Goal: Information Seeking & Learning: Learn about a topic

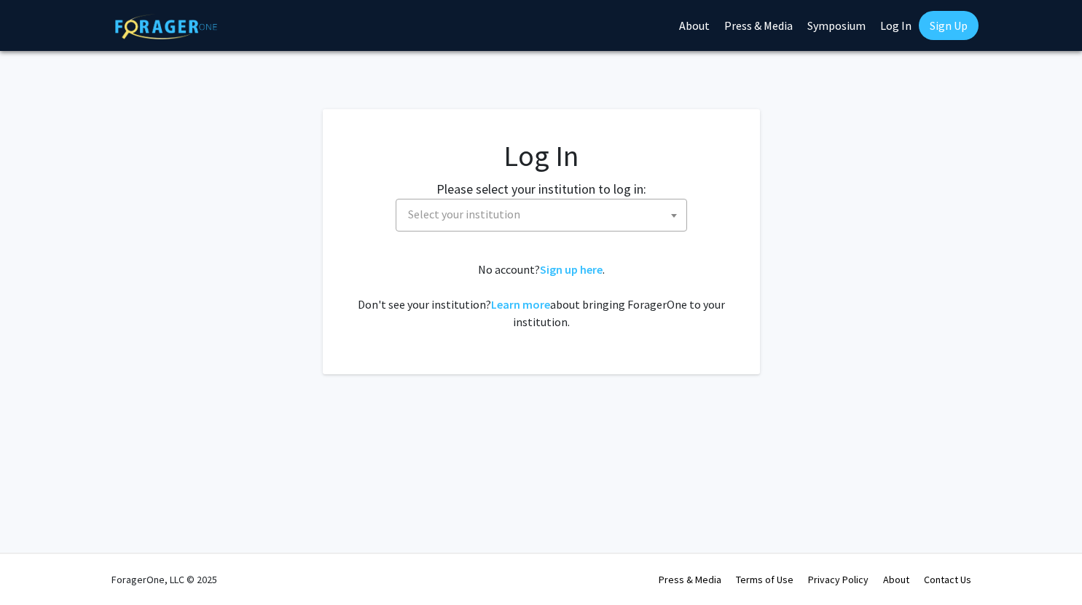
select select
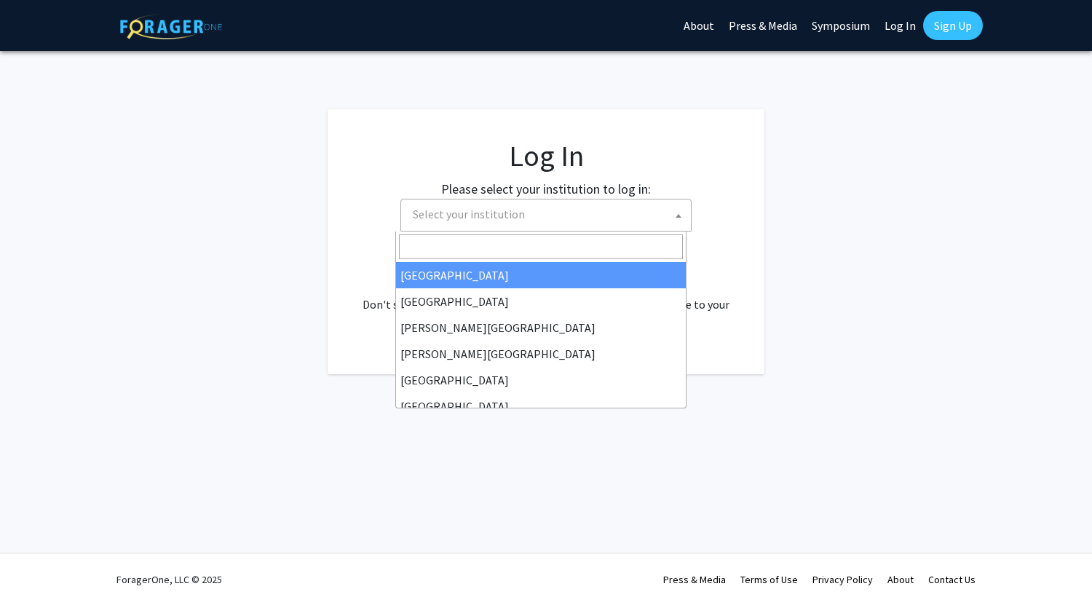
click at [644, 207] on span "Select your institution" at bounding box center [549, 215] width 284 height 30
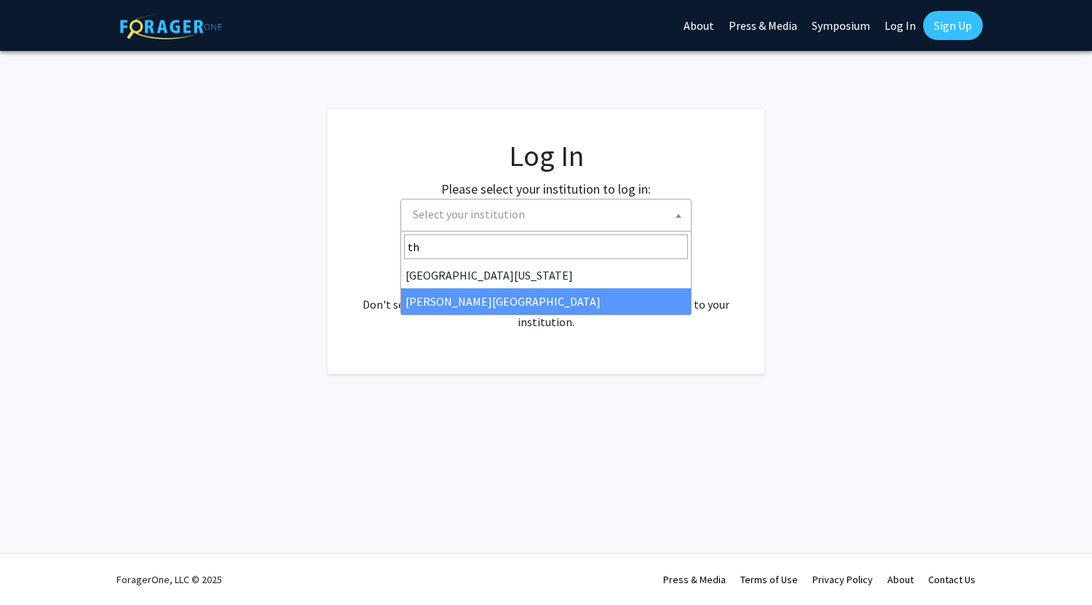
type input "th"
select select "24"
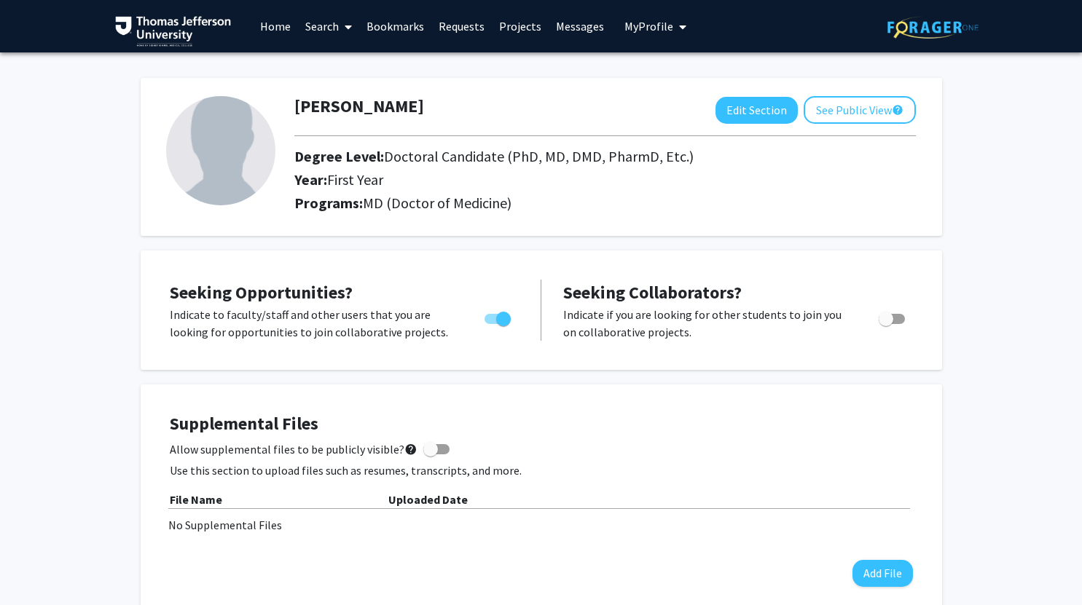
click at [328, 27] on link "Search" at bounding box center [328, 26] width 61 height 51
click at [350, 64] on span "Faculty/Staff" at bounding box center [351, 66] width 107 height 29
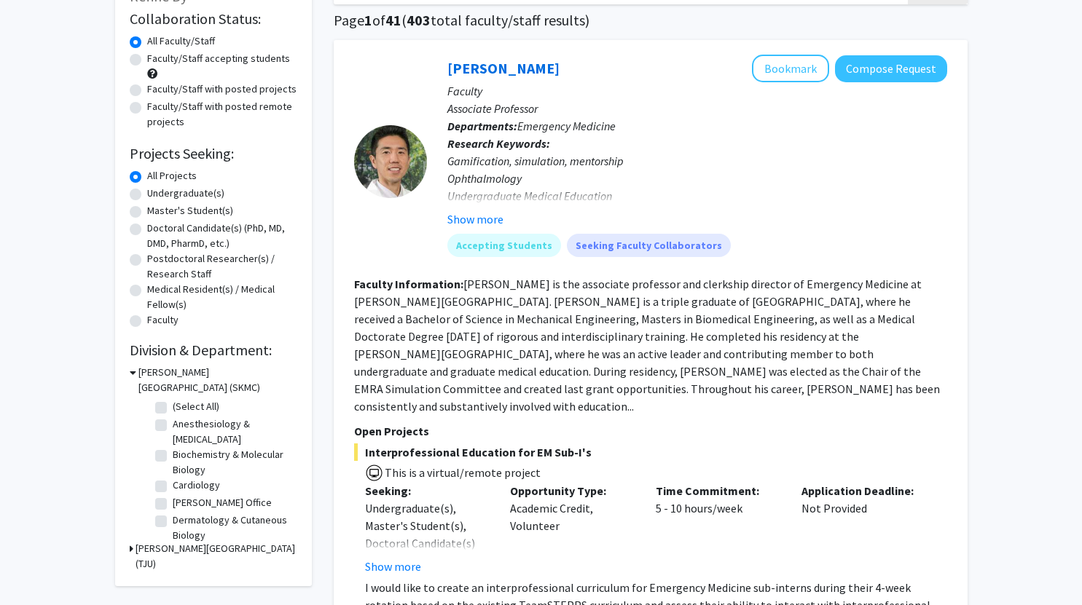
scroll to position [108, 0]
click at [473, 225] on button "Show more" at bounding box center [475, 218] width 56 height 17
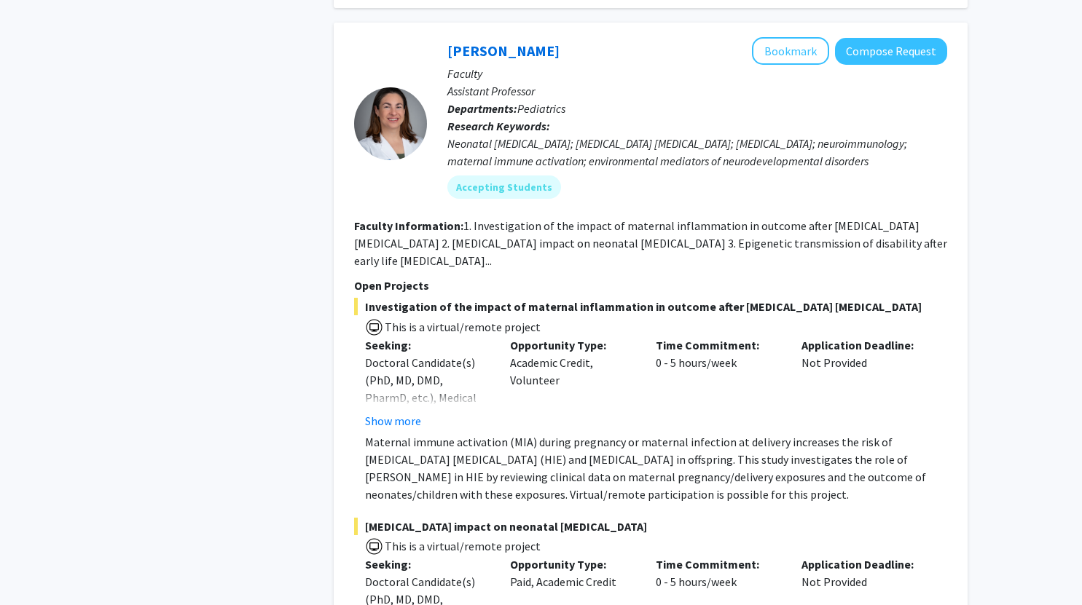
scroll to position [10205, 0]
click at [622, 276] on p "Open Projects" at bounding box center [650, 284] width 593 height 17
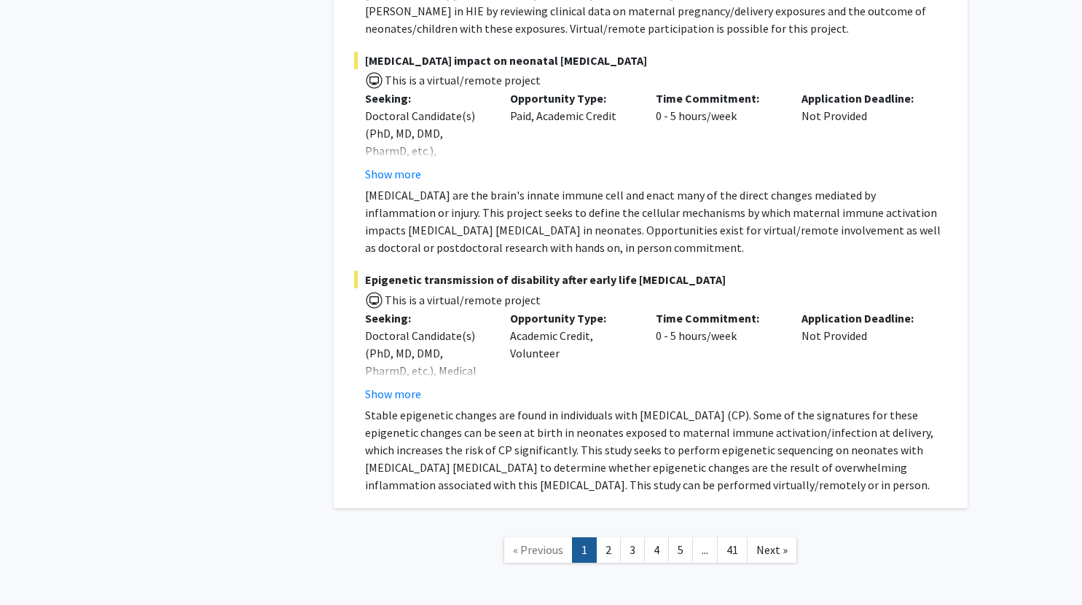
scroll to position [10717, 0]
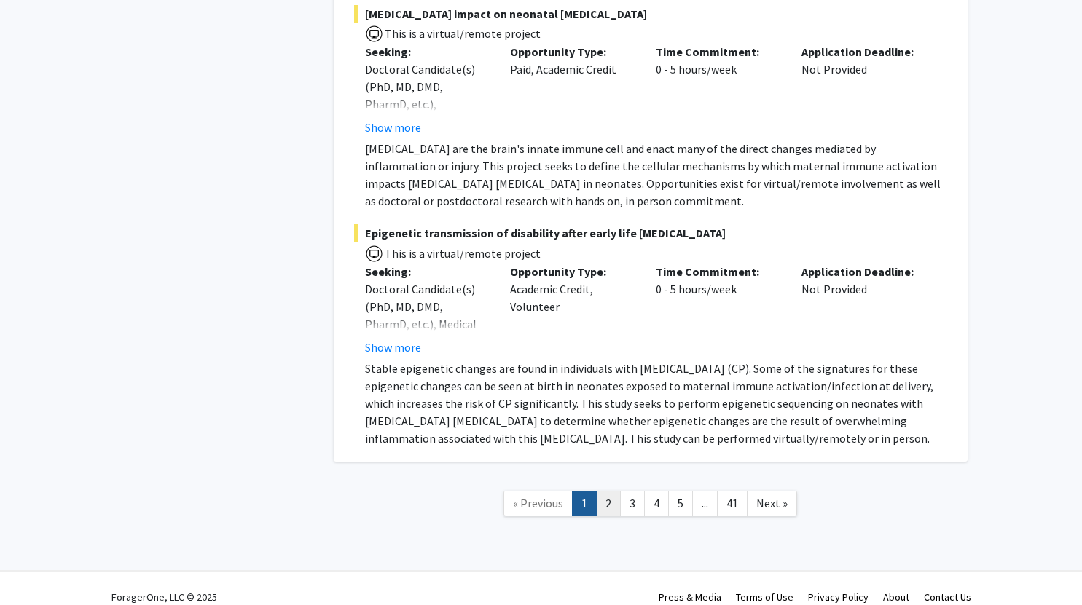
click at [601, 491] on link "2" at bounding box center [608, 503] width 25 height 25
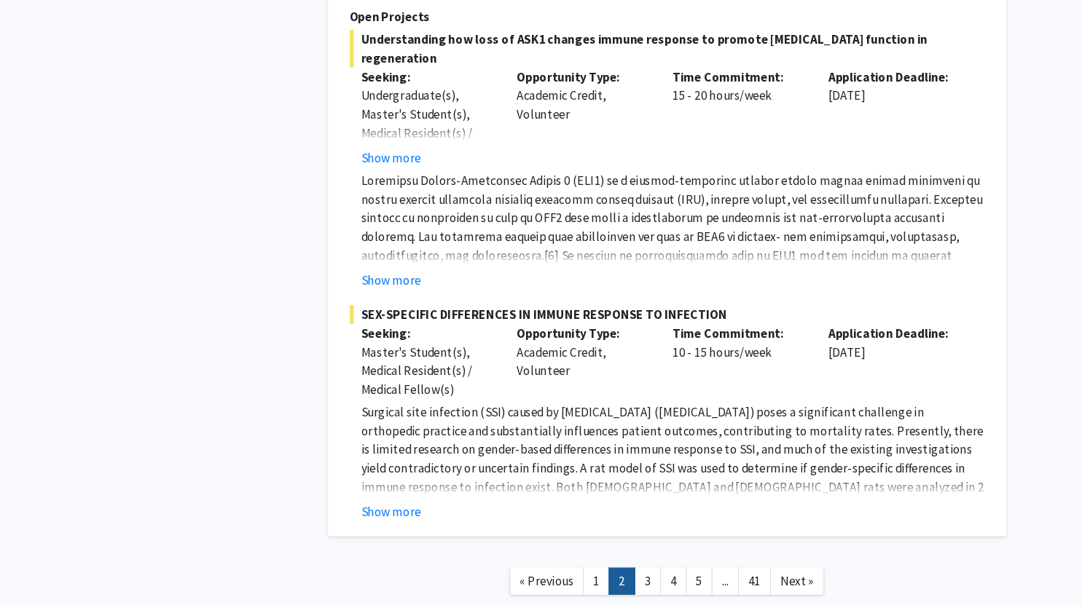
scroll to position [5513, 0]
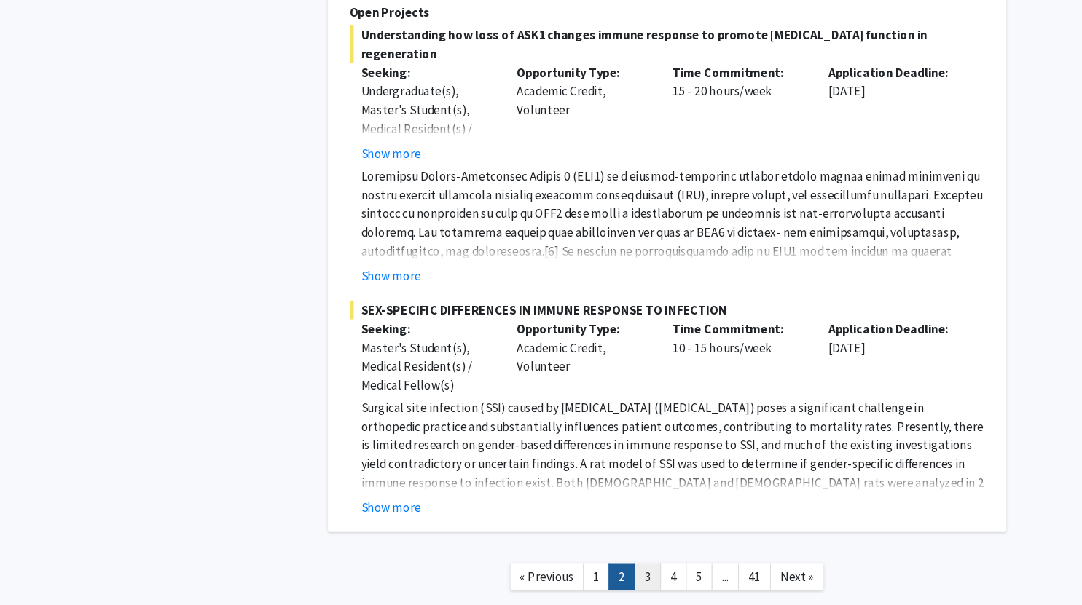
click at [629, 566] on link "3" at bounding box center [632, 578] width 25 height 25
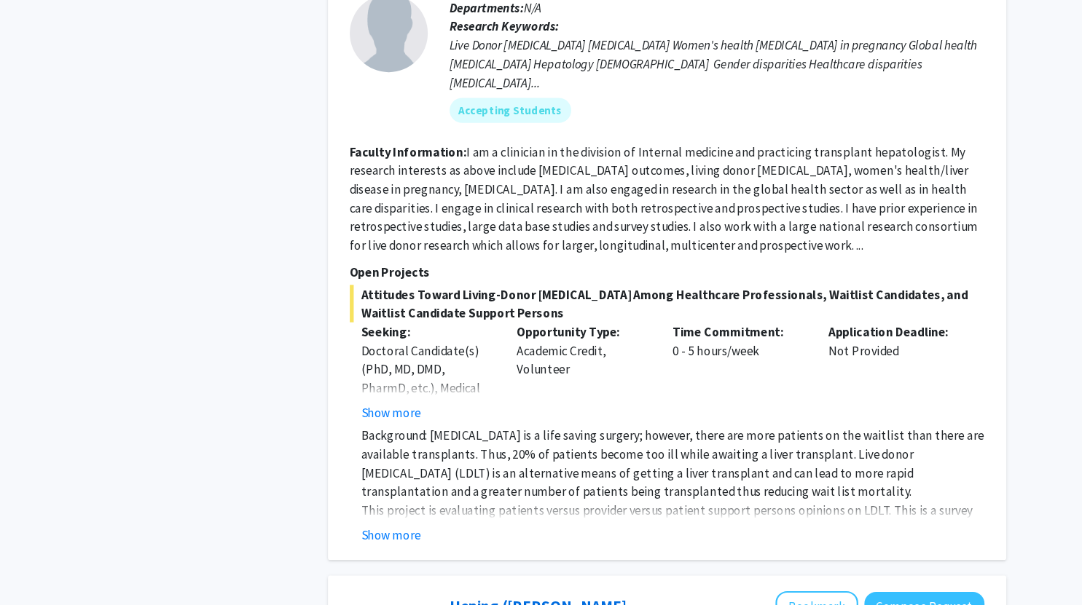
scroll to position [1910, 0]
click at [384, 530] on button "Show more" at bounding box center [393, 538] width 56 height 17
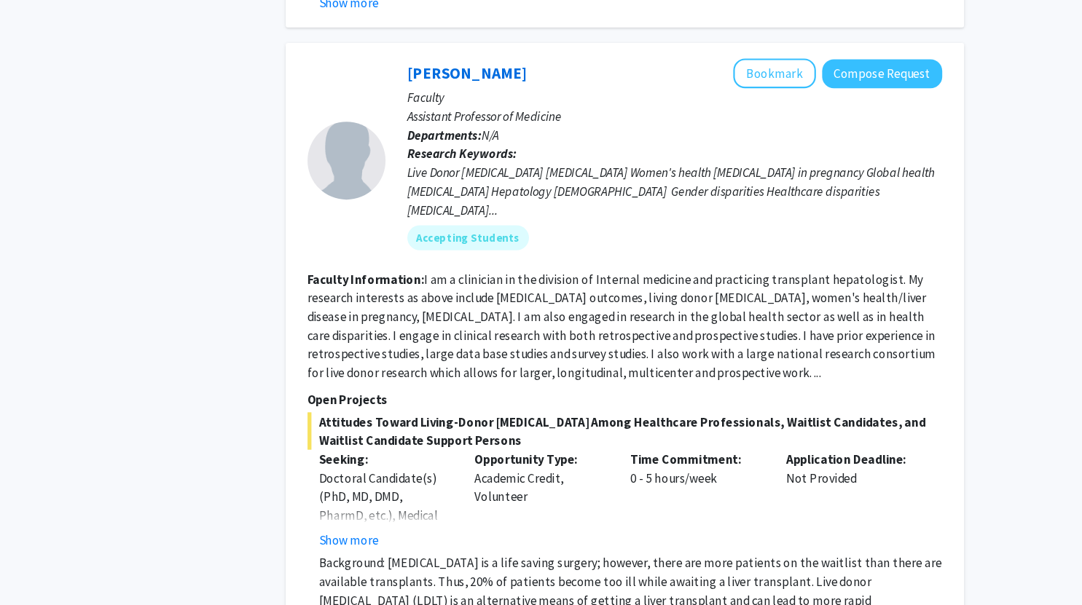
scroll to position [1828, 0]
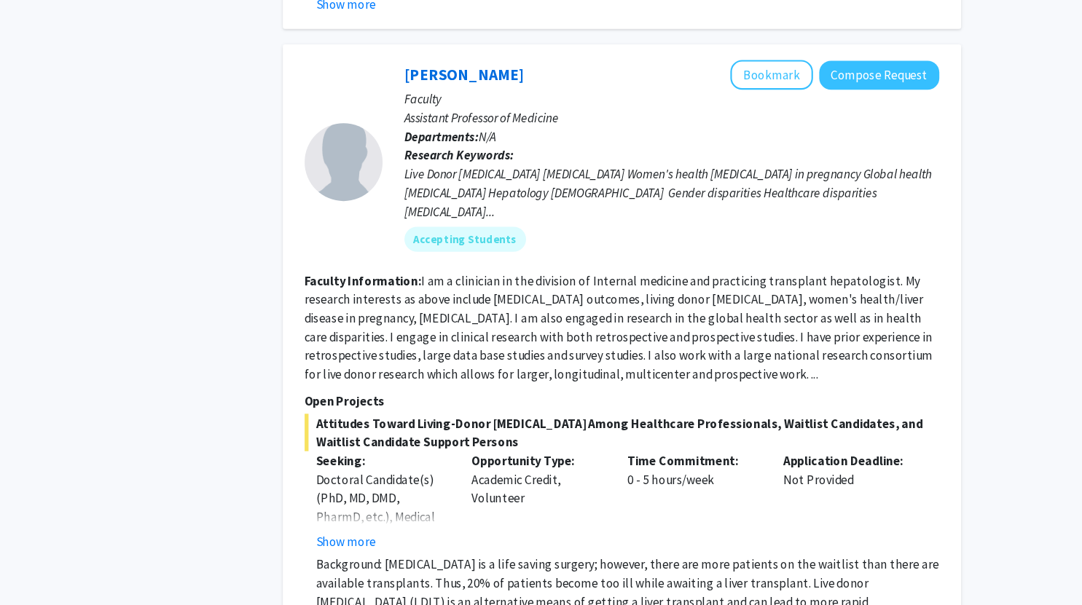
drag, startPoint x: 439, startPoint y: 26, endPoint x: 547, endPoint y: 36, distance: 108.2
click at [547, 56] on div "Danielle Tholey Bookmark Compose Request Faculty Assistant Professor of Medicin…" at bounding box center [687, 151] width 520 height 190
click at [792, 56] on button "Bookmark" at bounding box center [790, 70] width 77 height 28
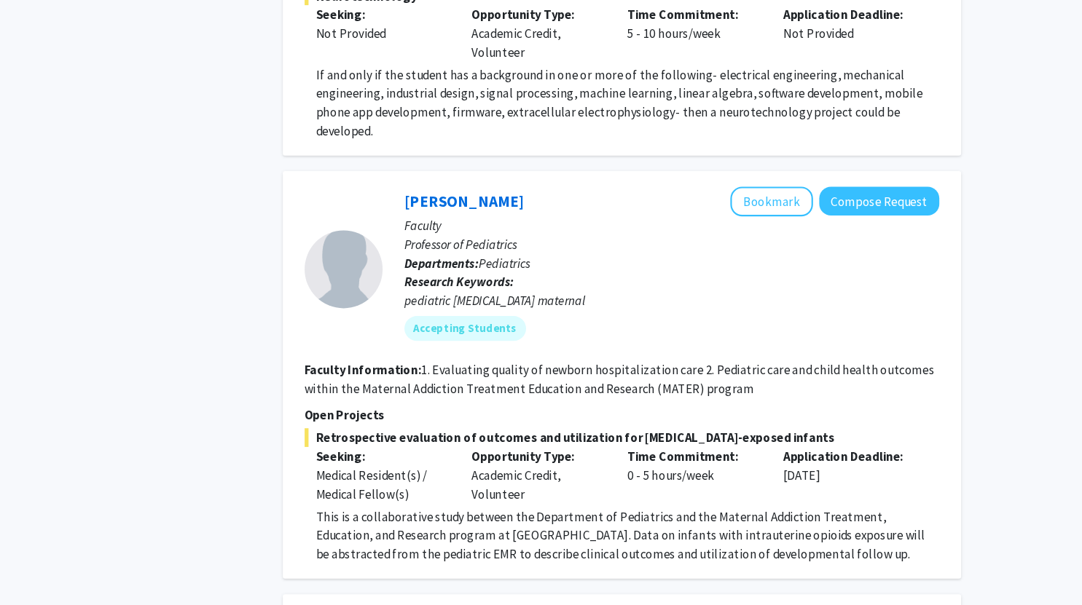
scroll to position [3468, 0]
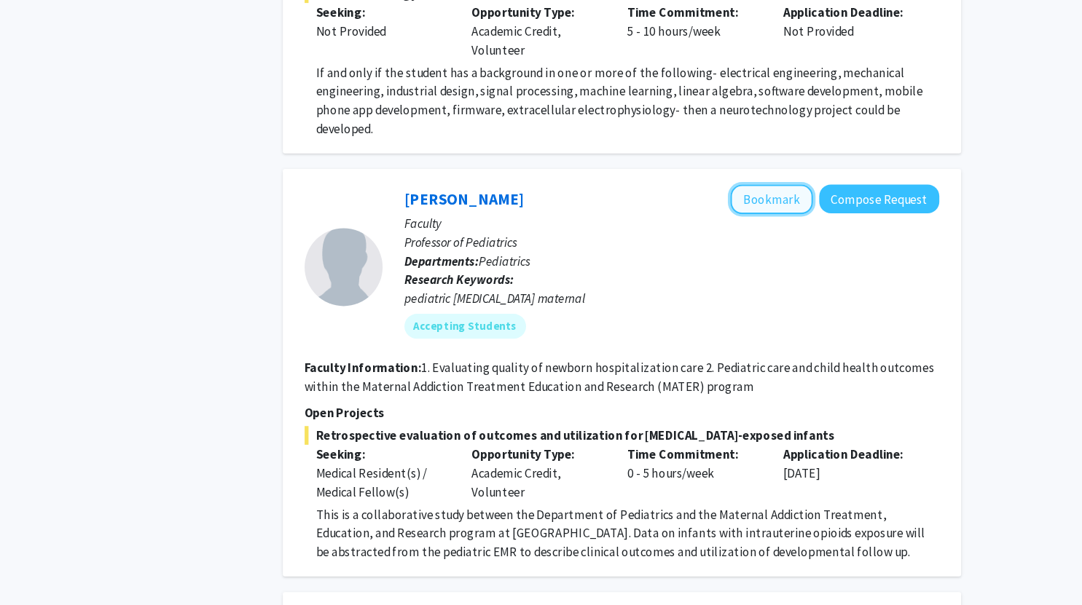
click at [769, 212] on button "Bookmark" at bounding box center [790, 226] width 77 height 28
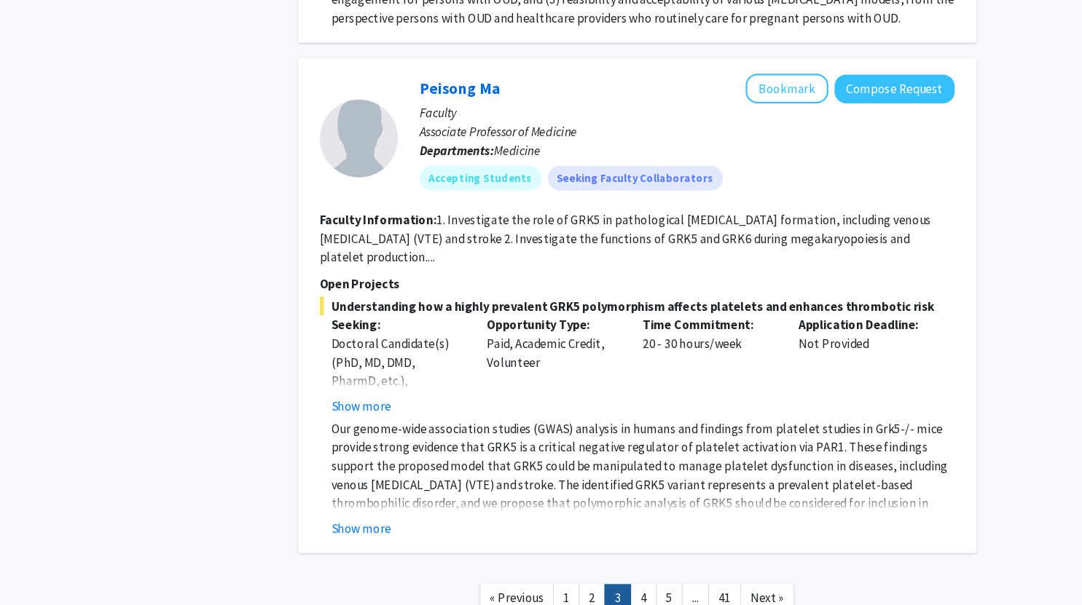
scroll to position [4983, 0]
click at [655, 585] on link "4" at bounding box center [656, 597] width 25 height 25
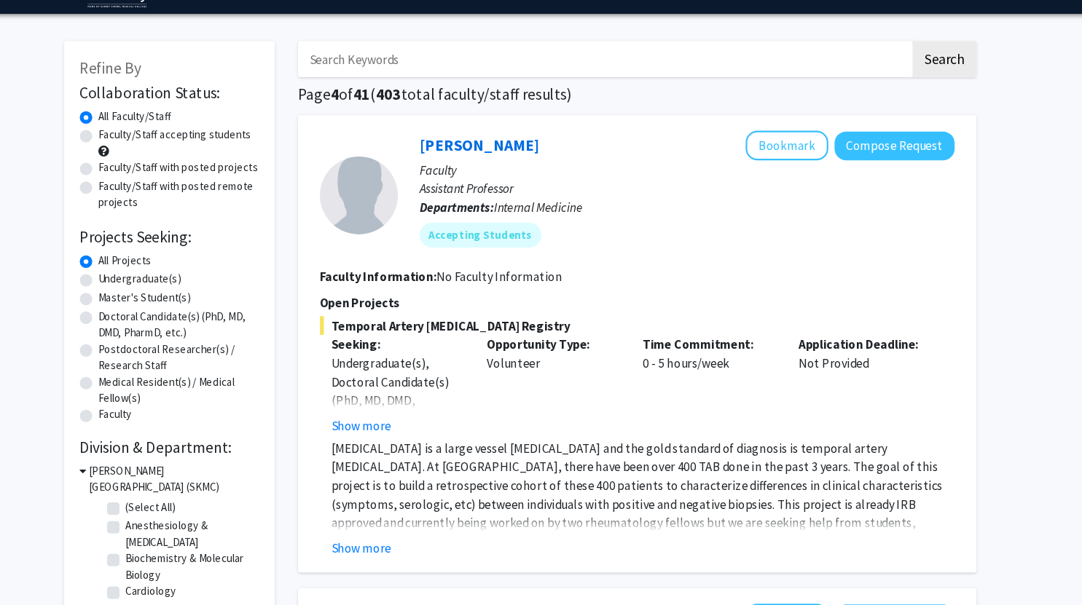
click at [147, 337] on label "Doctoral Candidate(s) (PhD, MD, DMD, PharmD, etc.)" at bounding box center [222, 343] width 150 height 31
click at [147, 337] on input "Doctoral Candidate(s) (PhD, MD, DMD, PharmD, etc.)" at bounding box center [151, 332] width 9 height 9
radio input "true"
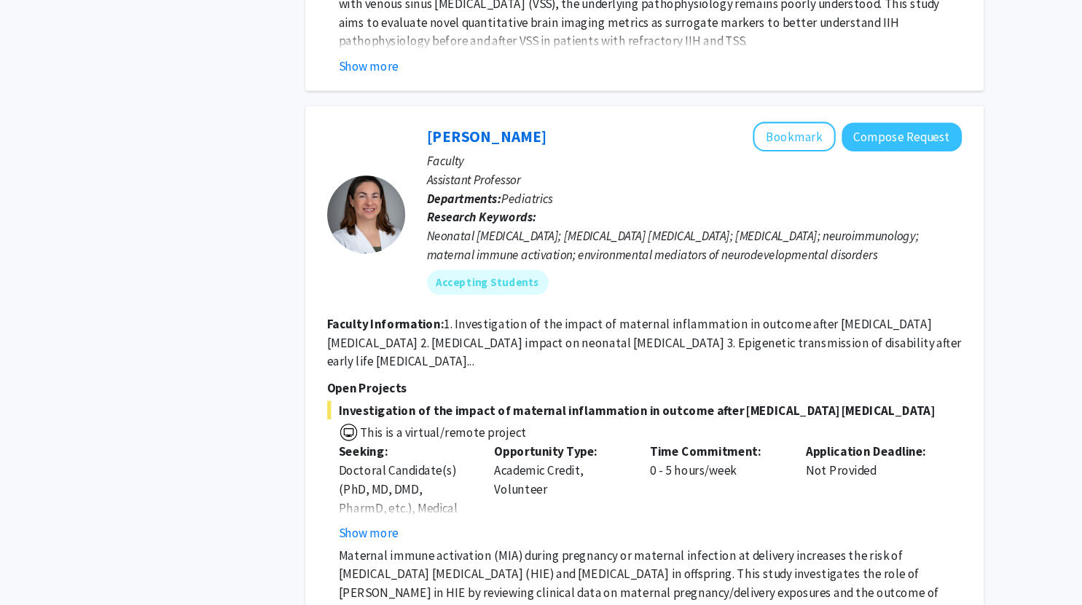
scroll to position [10369, 0]
click at [792, 152] on button "Bookmark" at bounding box center [790, 166] width 77 height 28
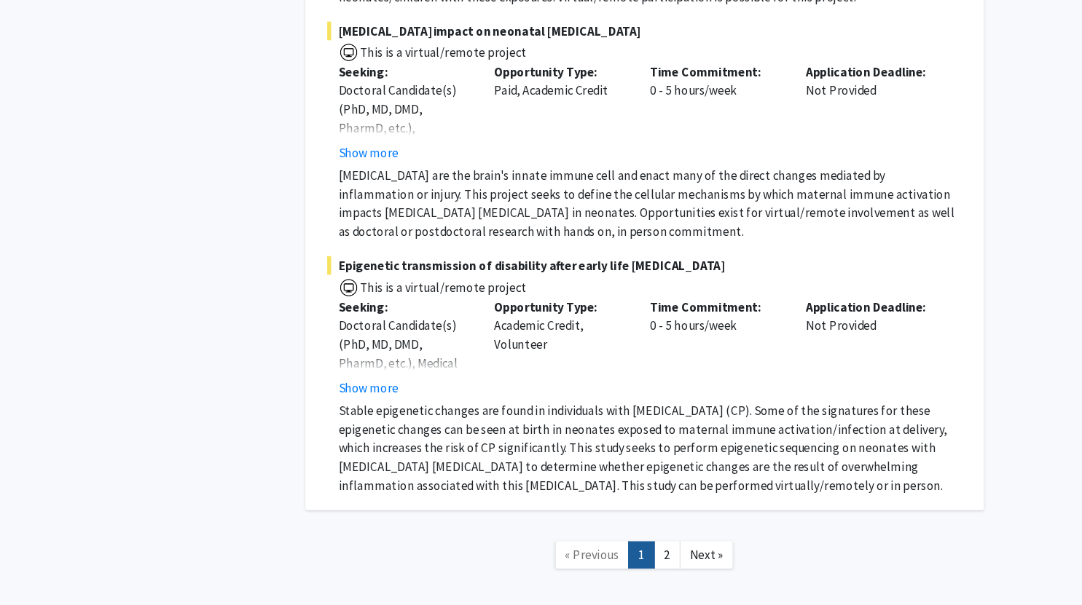
scroll to position [10943, 0]
click at [665, 545] on link "2" at bounding box center [671, 557] width 25 height 25
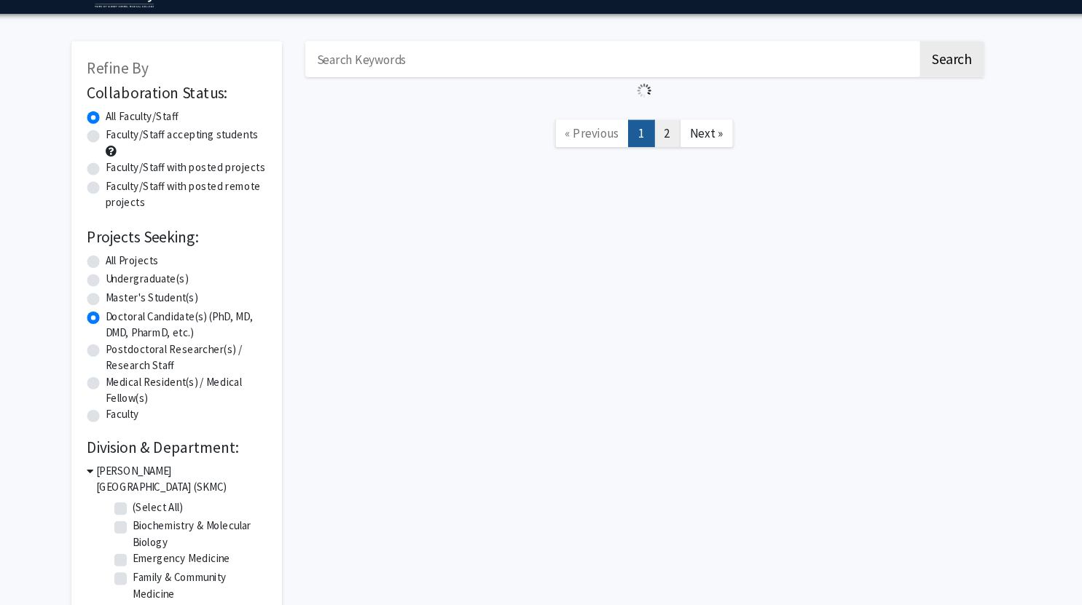
click at [665, 531] on div "Search « Previous 1 2 Next »" at bounding box center [650, 378] width 655 height 630
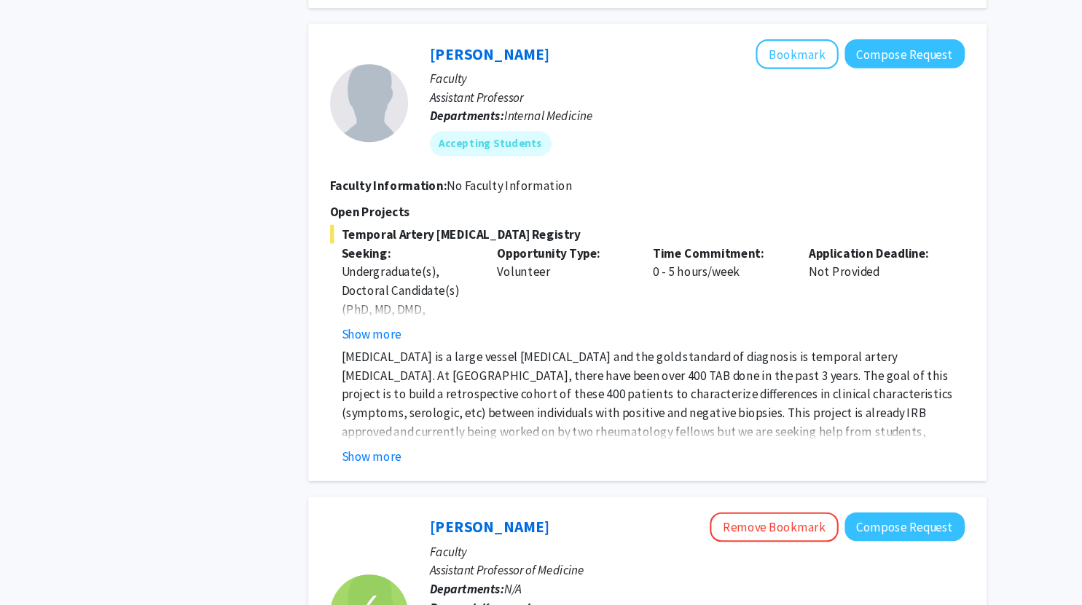
scroll to position [2313, 0]
click at [768, 76] on button "Bookmark" at bounding box center [790, 90] width 77 height 28
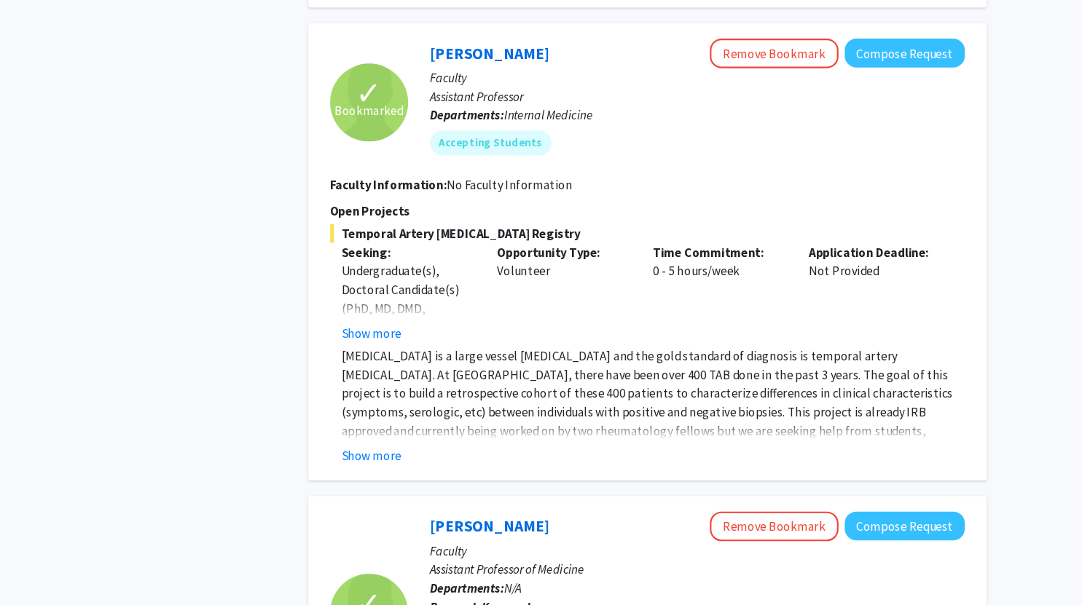
scroll to position [2317, 0]
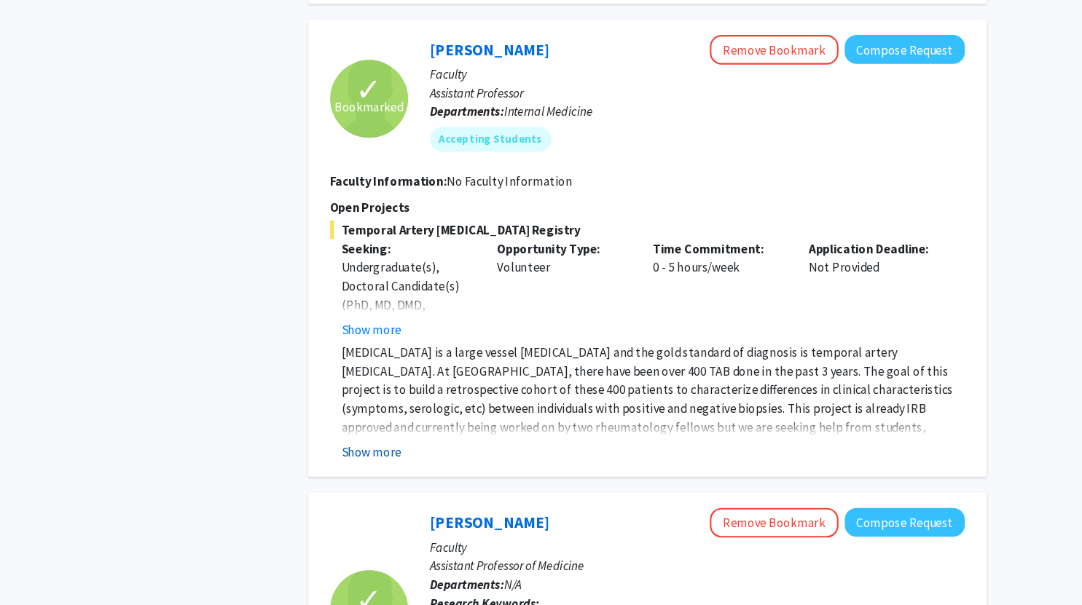
click at [390, 453] on button "Show more" at bounding box center [393, 461] width 56 height 17
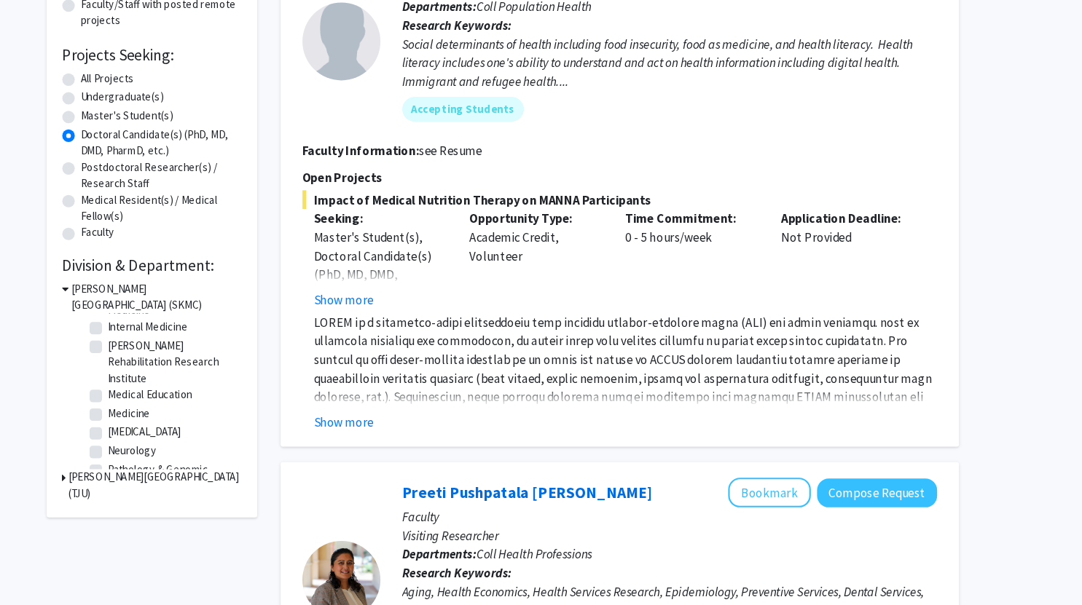
scroll to position [157, 0]
click at [189, 486] on h3 "Thomas Jefferson University (TJU)" at bounding box center [216, 493] width 162 height 31
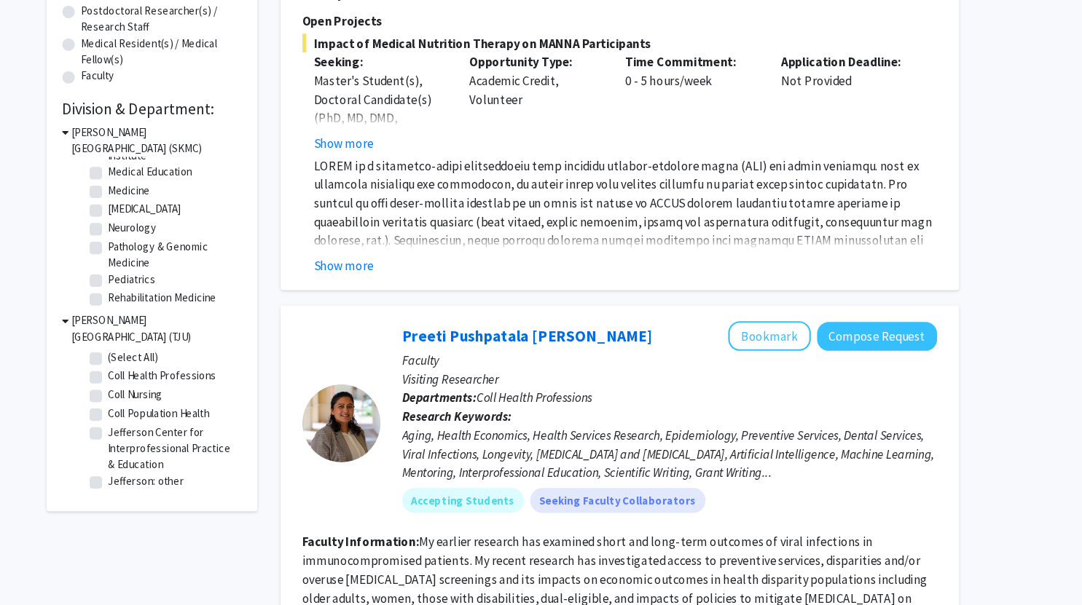
scroll to position [318, 0]
